Goal: Transaction & Acquisition: Download file/media

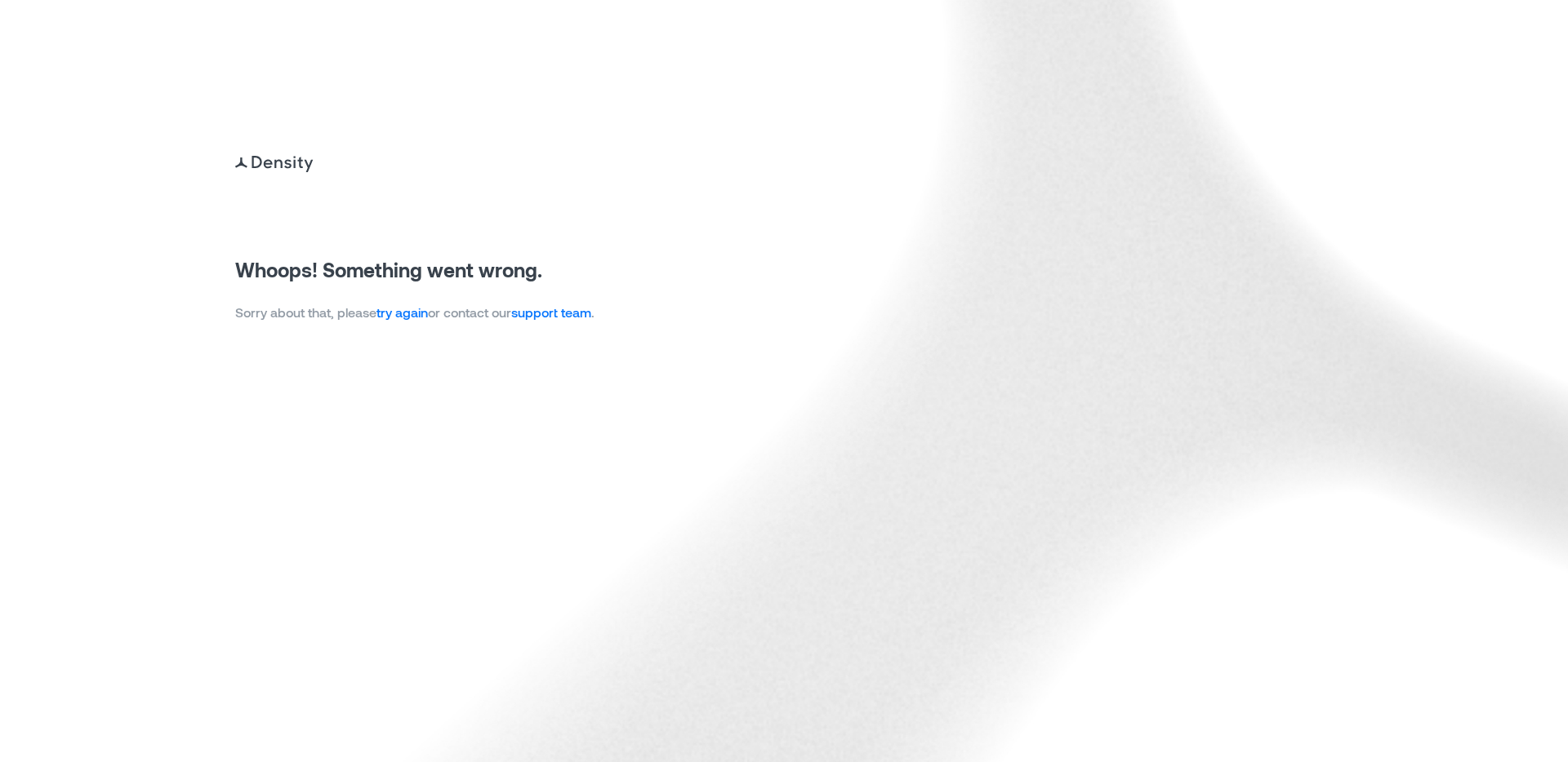
click at [417, 305] on link "try again" at bounding box center [403, 312] width 52 height 16
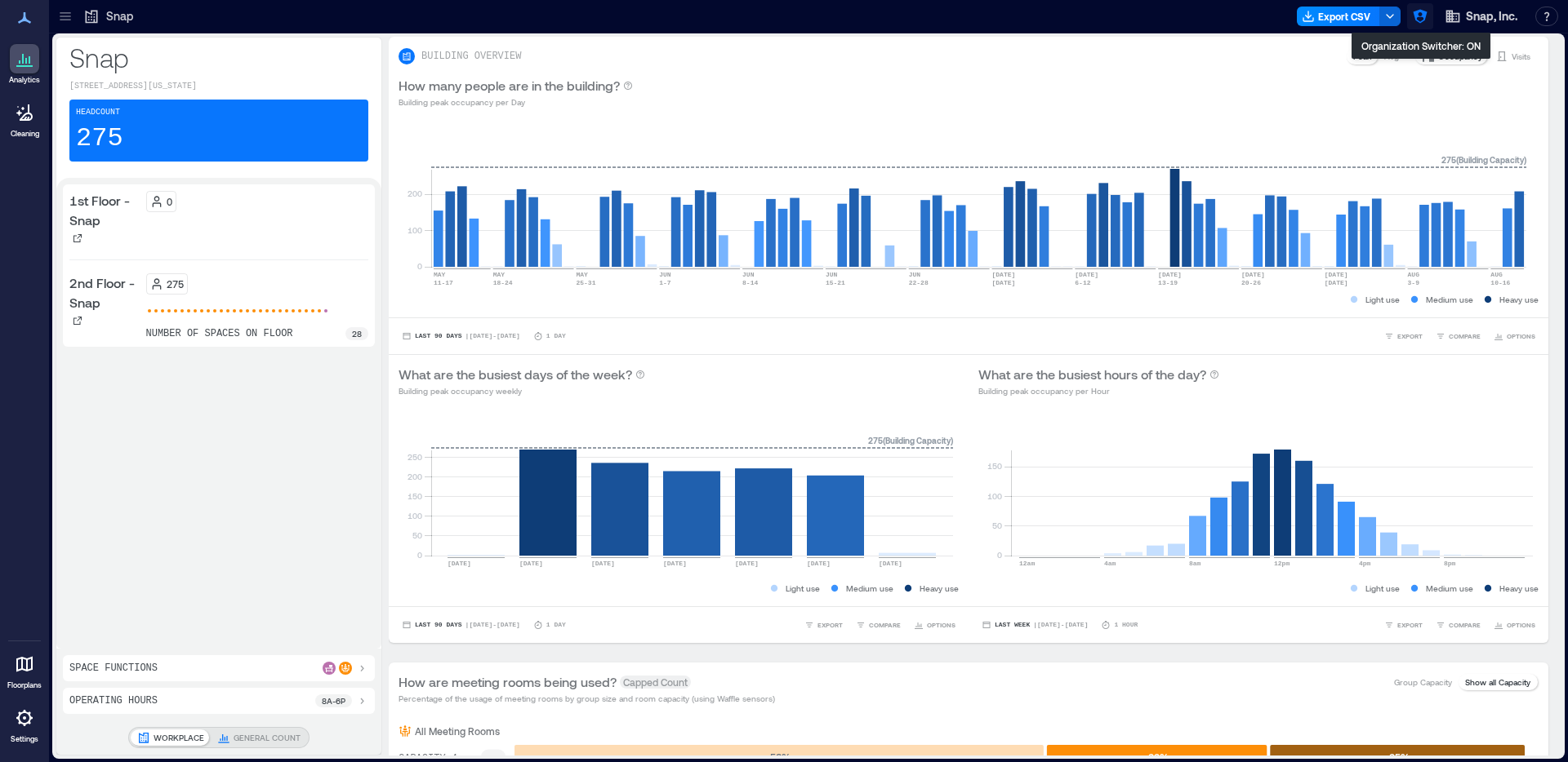
click at [1415, 13] on icon "button" at bounding box center [1420, 16] width 14 height 14
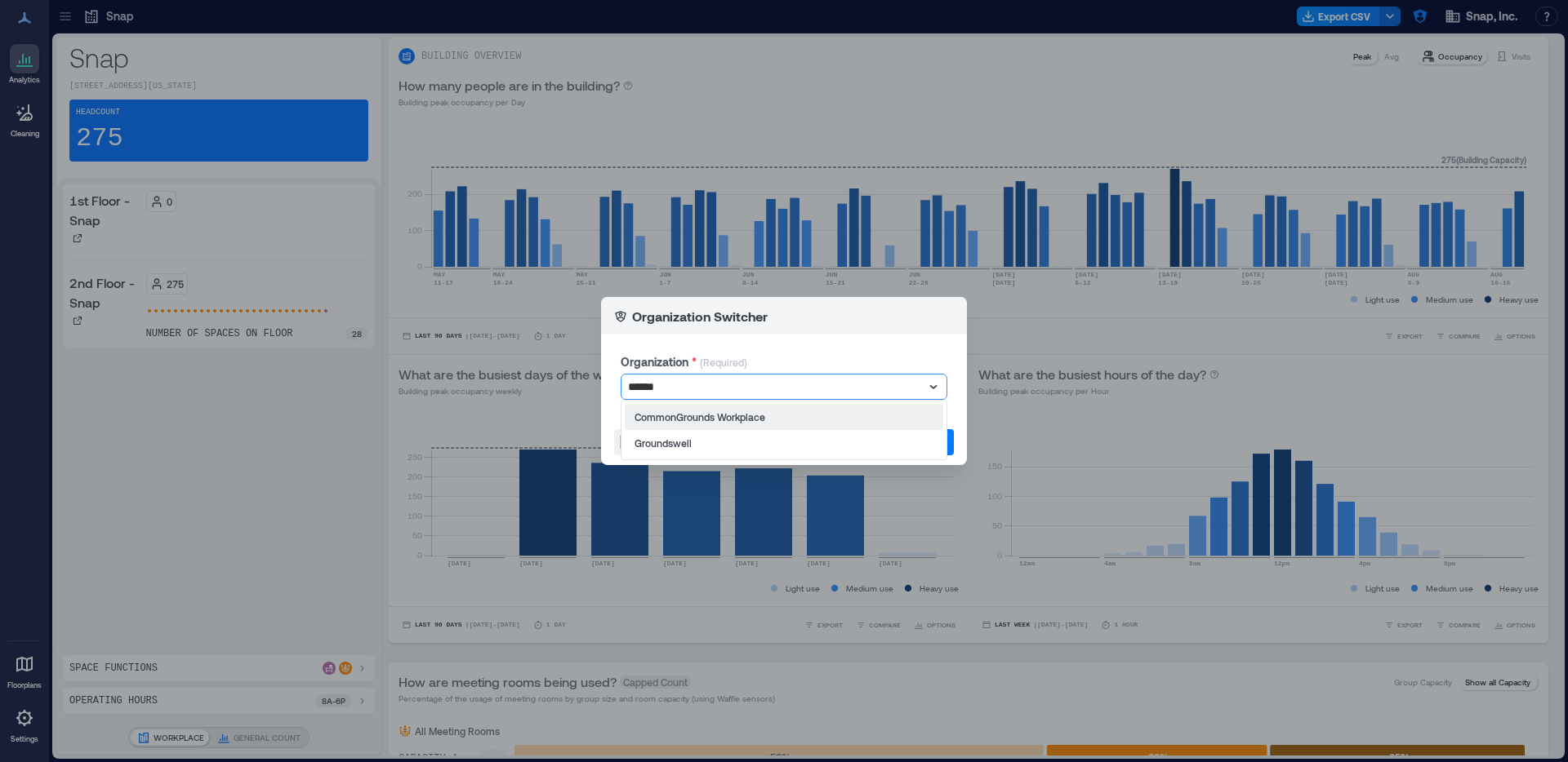
type input "*******"
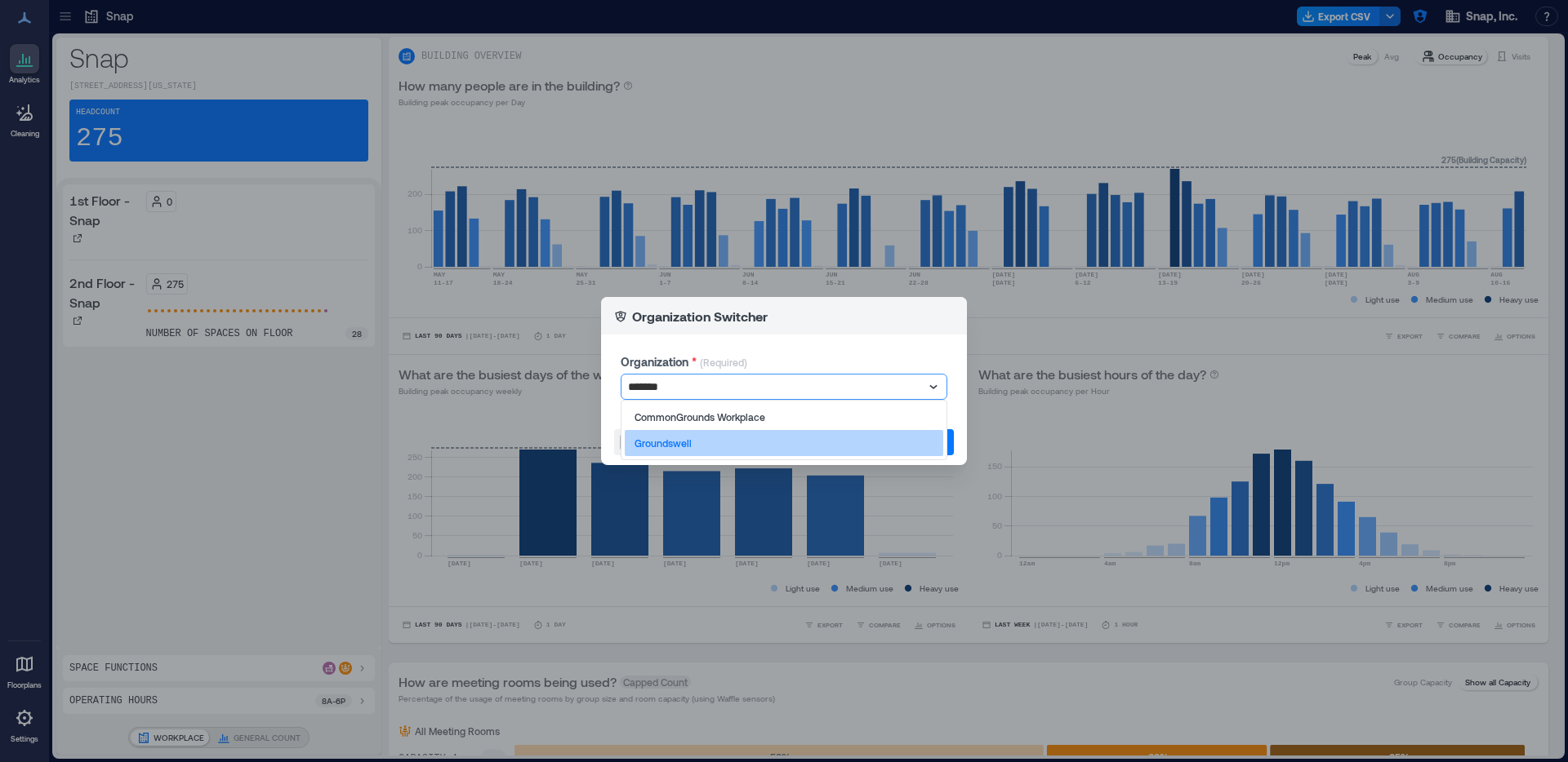
click at [711, 432] on div "Groundswell" at bounding box center [784, 443] width 318 height 26
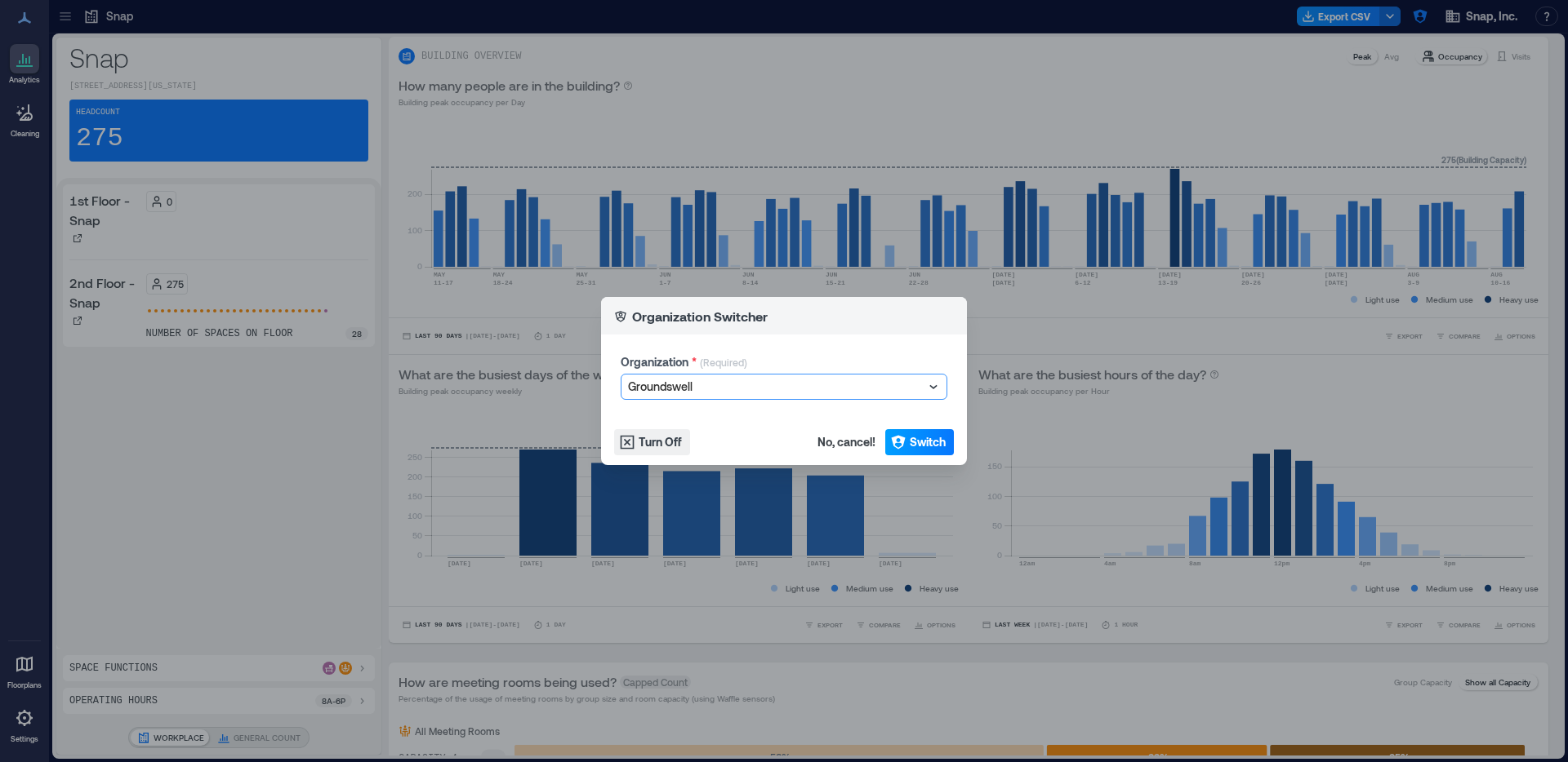
click at [926, 446] on span "Switch" at bounding box center [928, 442] width 36 height 16
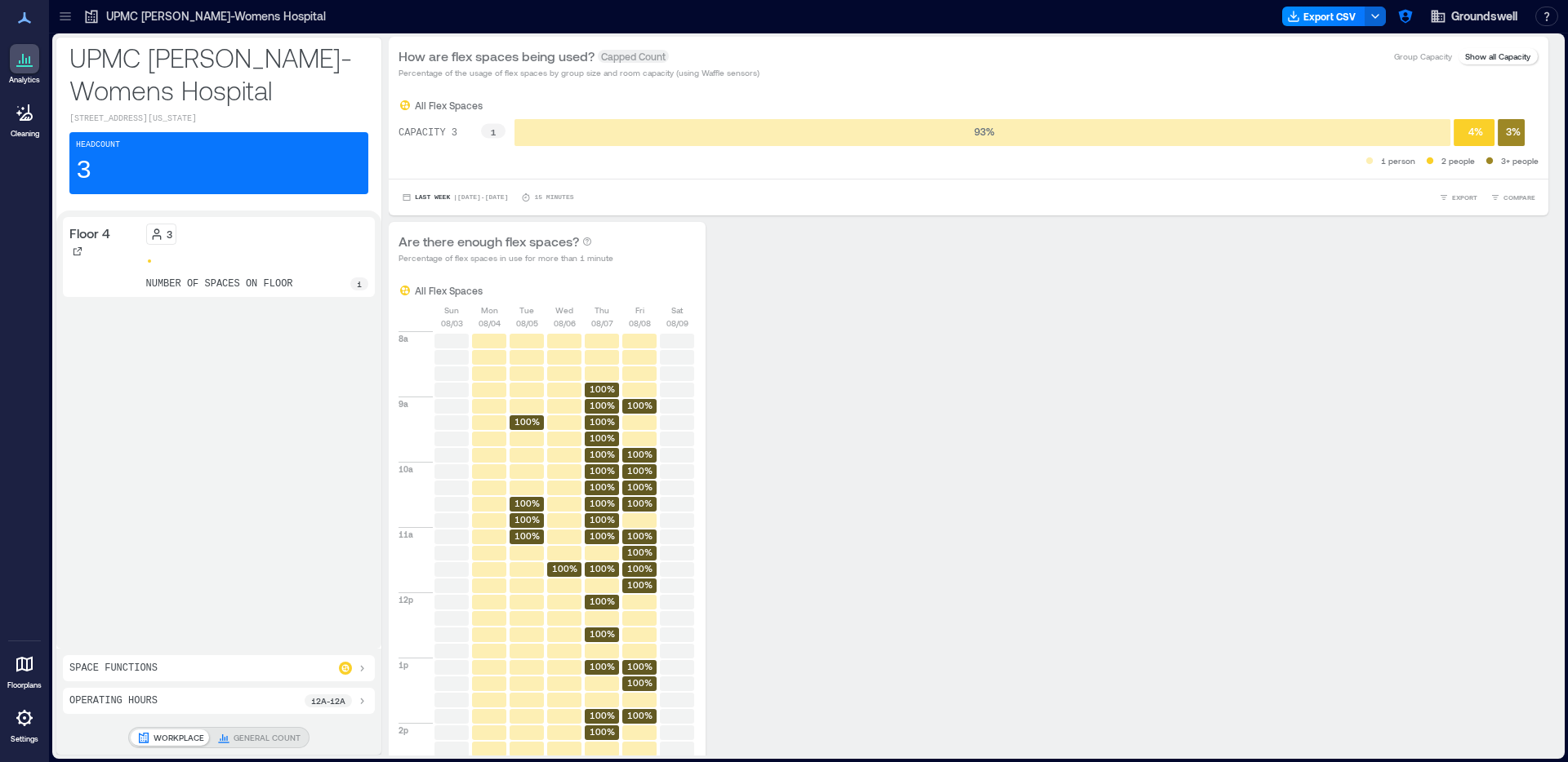
click at [71, 10] on icon at bounding box center [65, 16] width 16 height 16
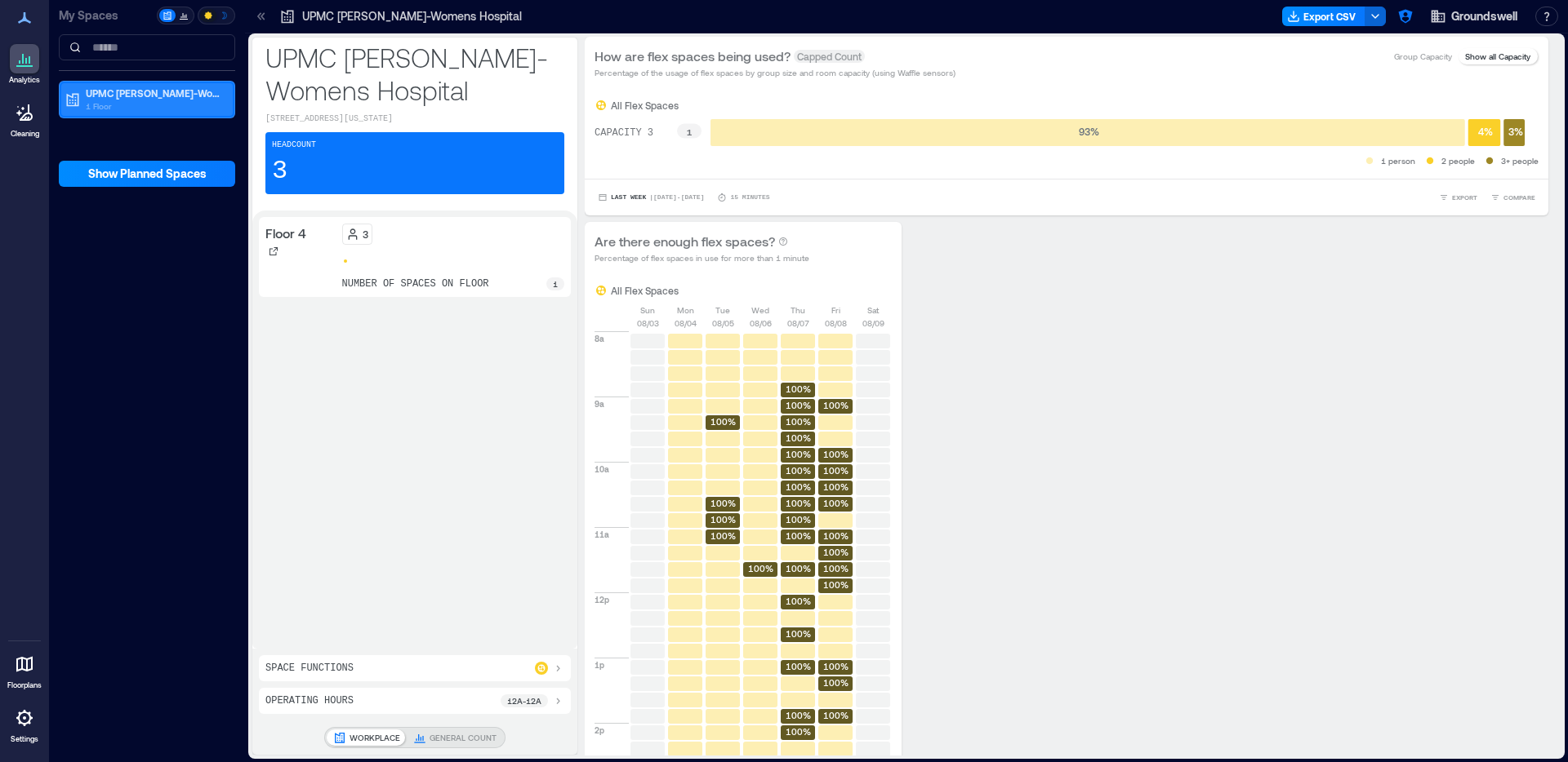
click at [134, 112] on div "UPMC [PERSON_NAME]-Womens Hospital 1 Floor" at bounding box center [147, 99] width 171 height 33
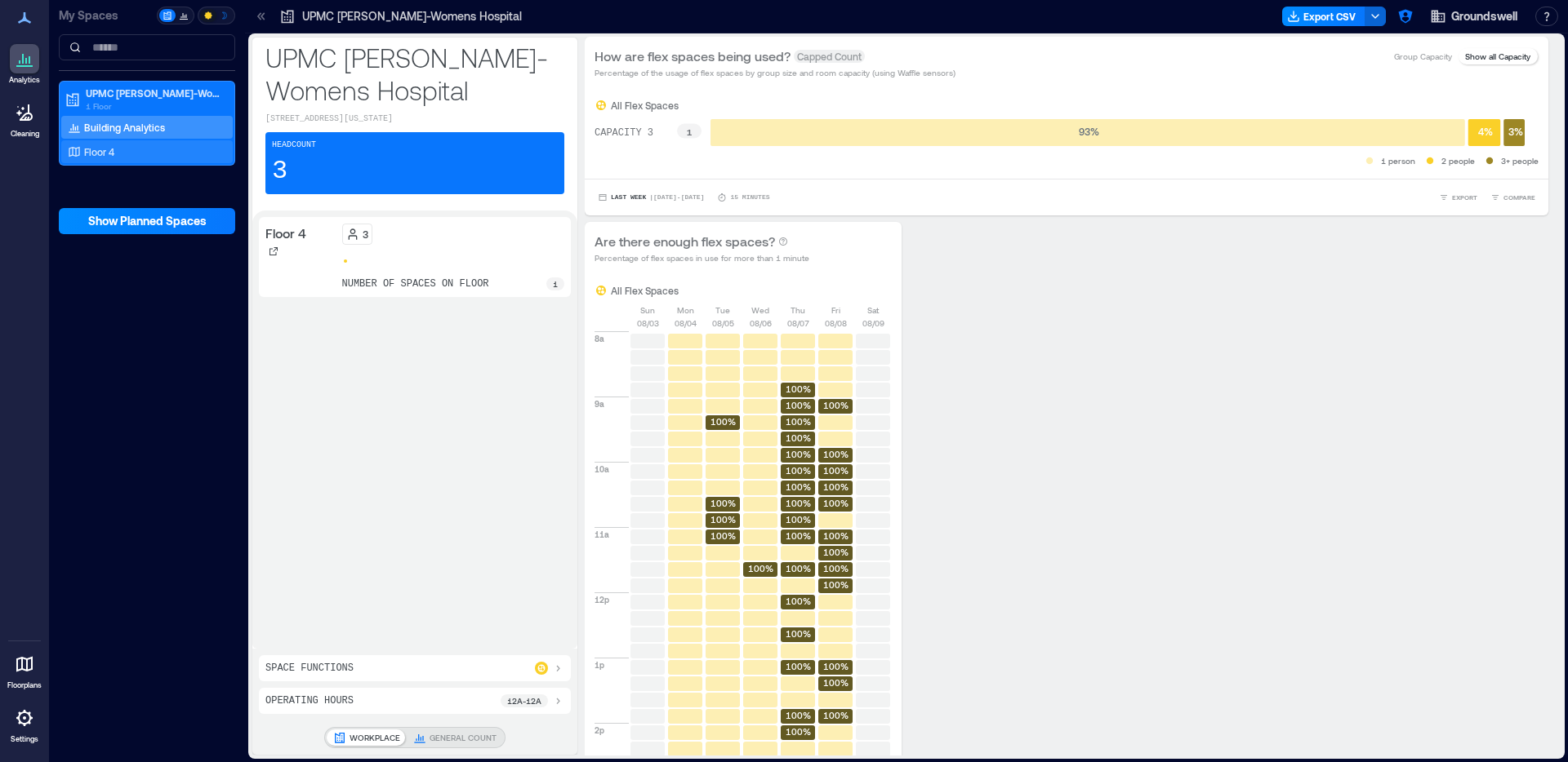
click at [124, 156] on div "Floor 4" at bounding box center [143, 151] width 158 height 16
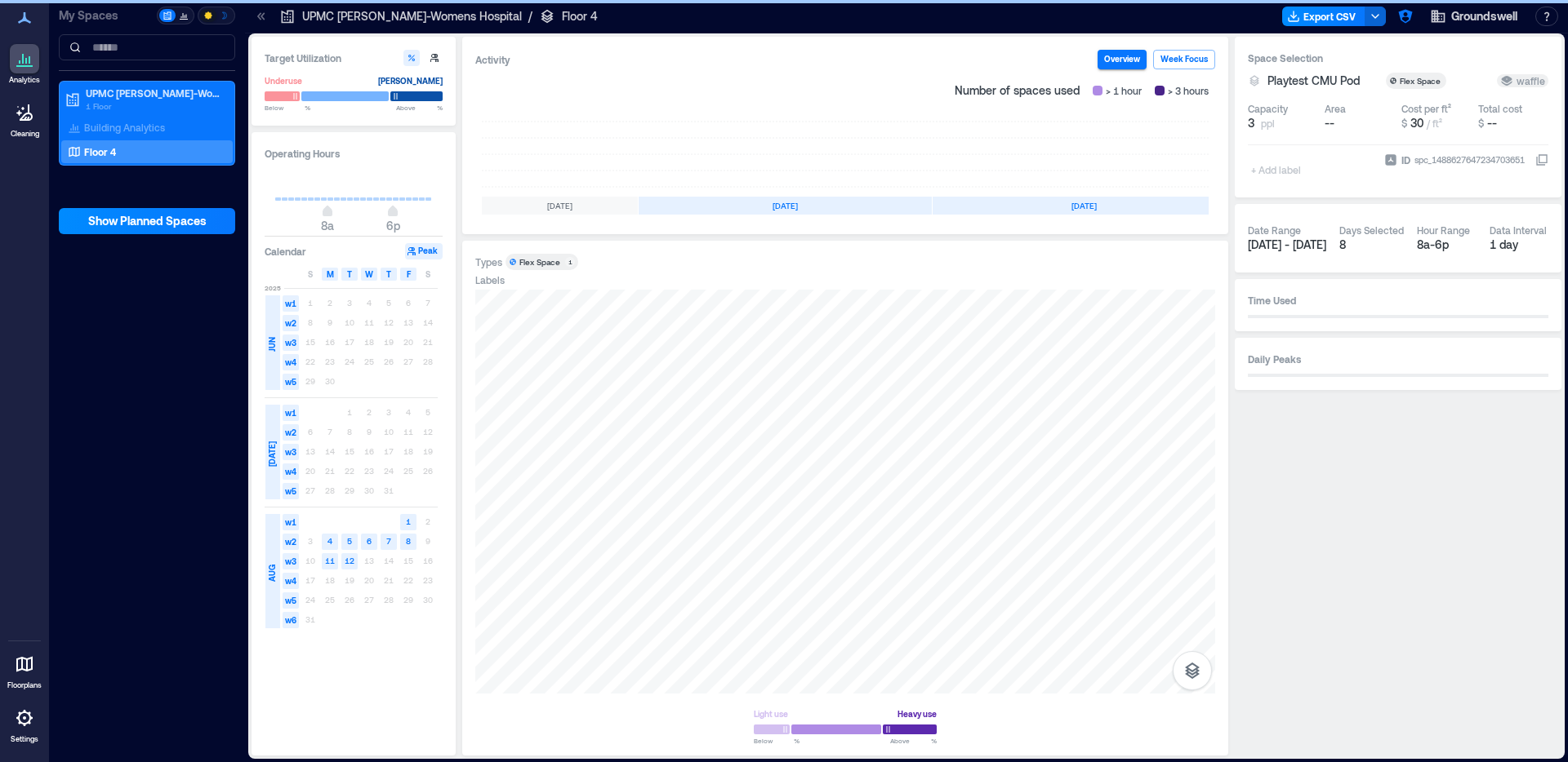
scroll to position [0, 156]
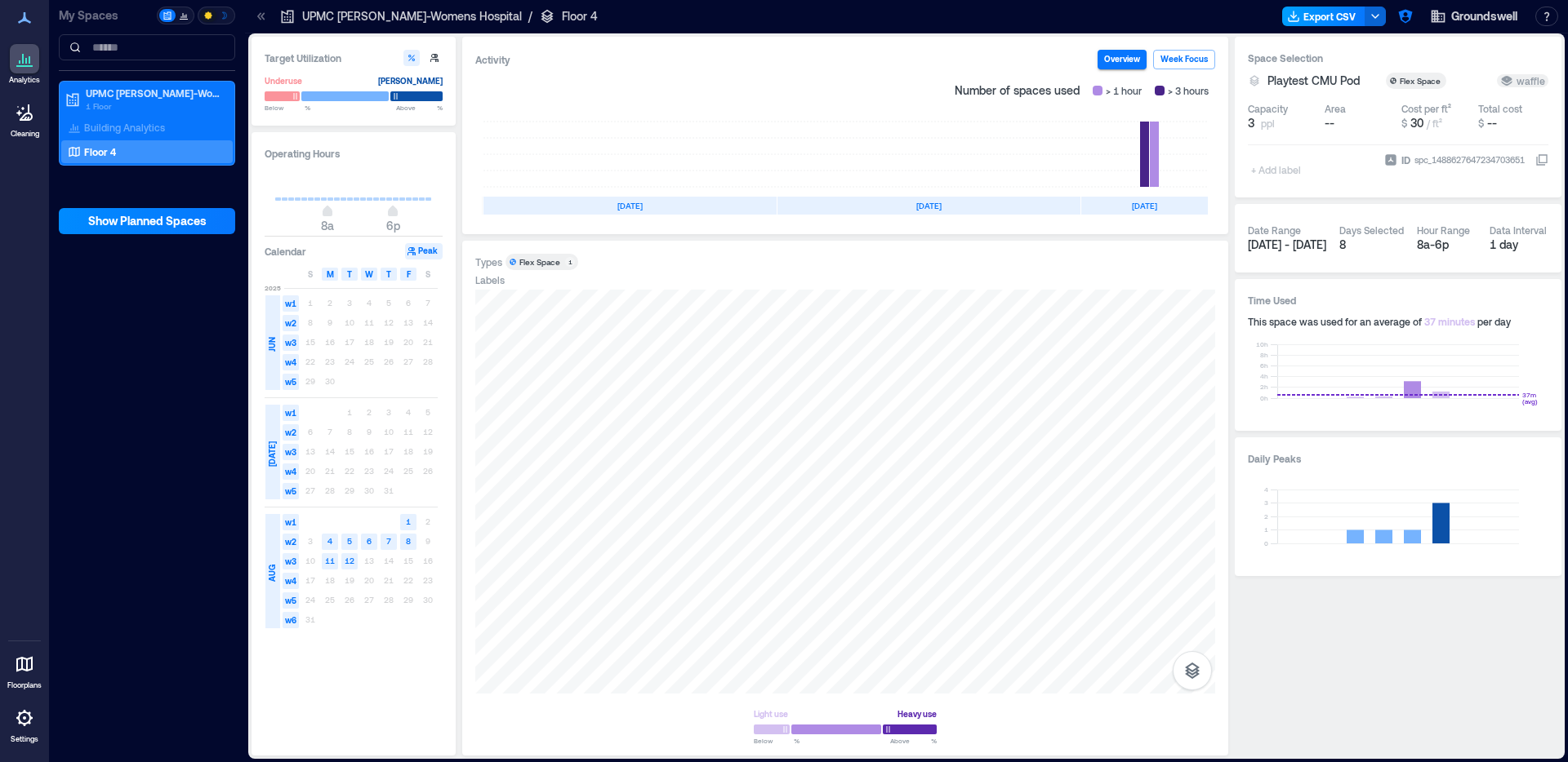
click at [1340, 16] on button "Export CSV" at bounding box center [1323, 16] width 83 height 20
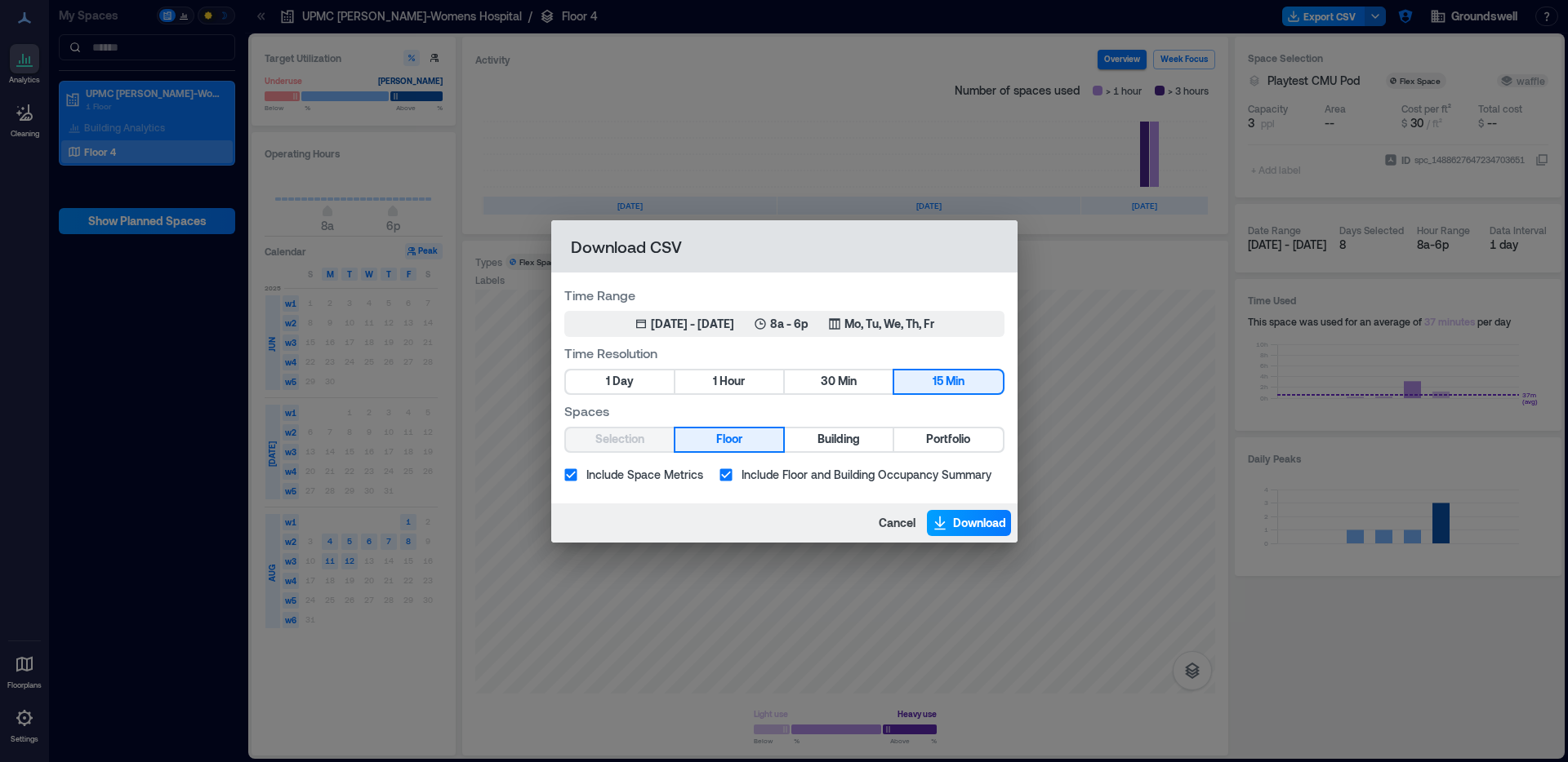
click at [966, 520] on span "Download" at bounding box center [979, 523] width 53 height 16
